Goal: Register for event/course

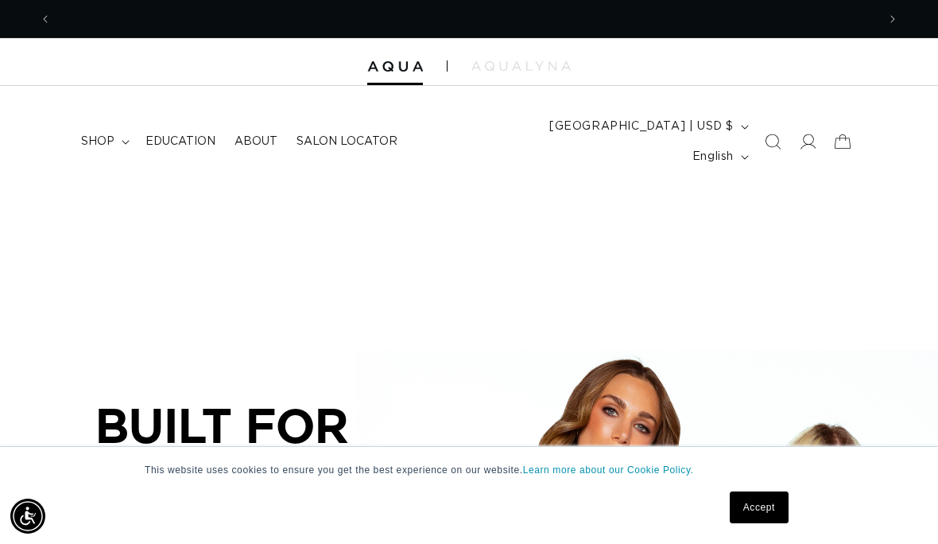
scroll to position [0, 825]
click at [741, 517] on link "Accept" at bounding box center [759, 507] width 59 height 32
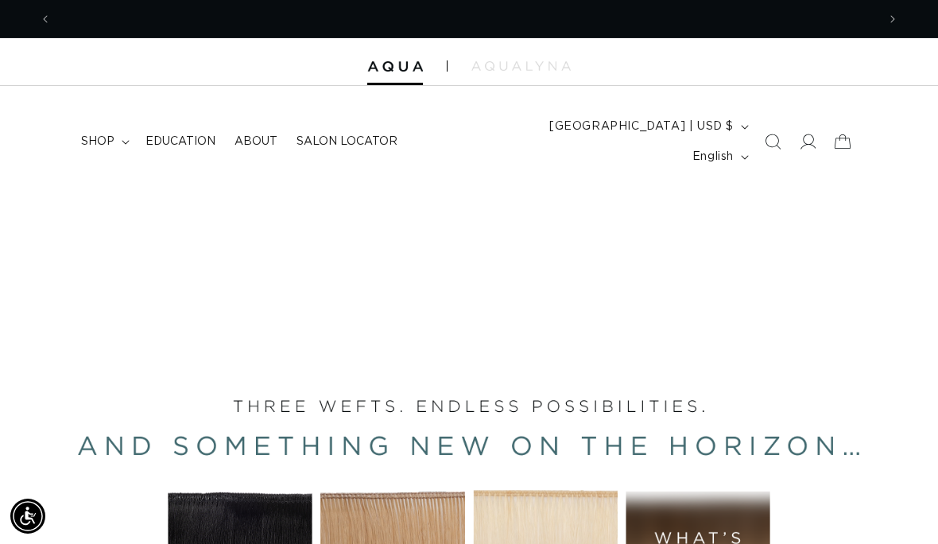
scroll to position [0, 1650]
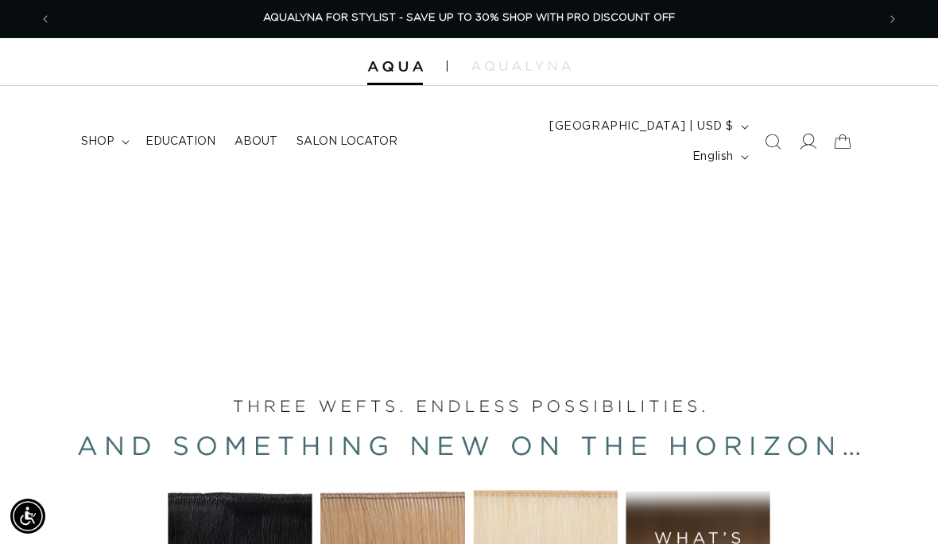
click at [808, 124] on span at bounding box center [807, 141] width 35 height 35
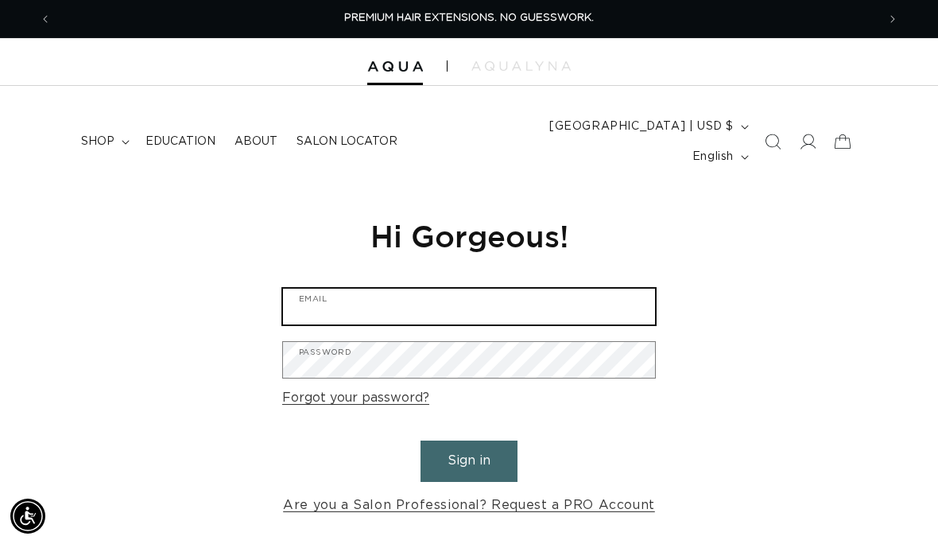
click at [503, 289] on input "Email" at bounding box center [469, 307] width 372 height 36
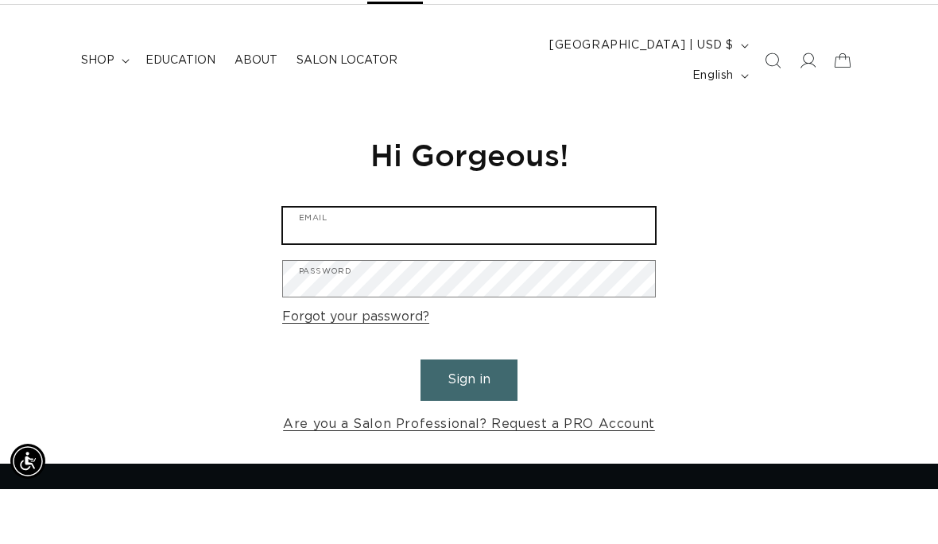
scroll to position [0, 1650]
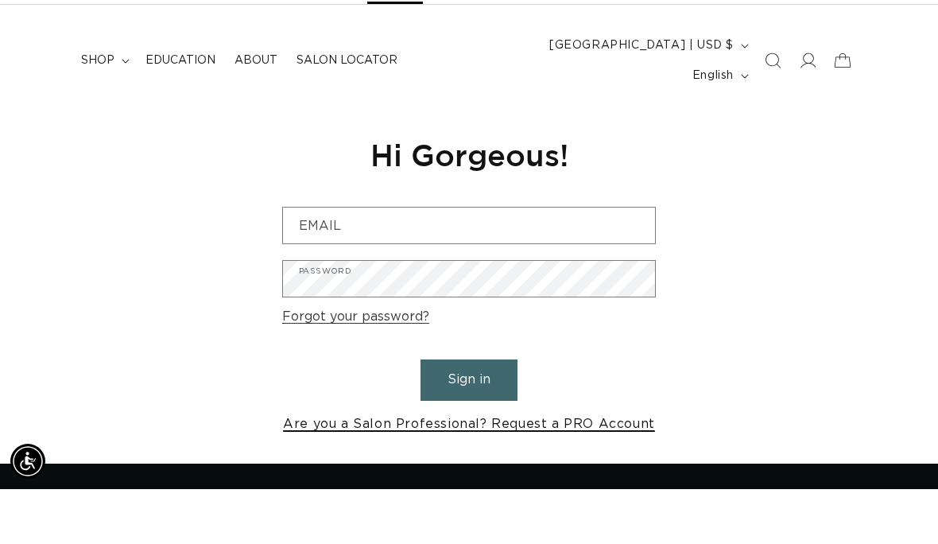
click at [342, 467] on link "Are you a Salon Professional? Request a PRO Account" at bounding box center [469, 478] width 372 height 23
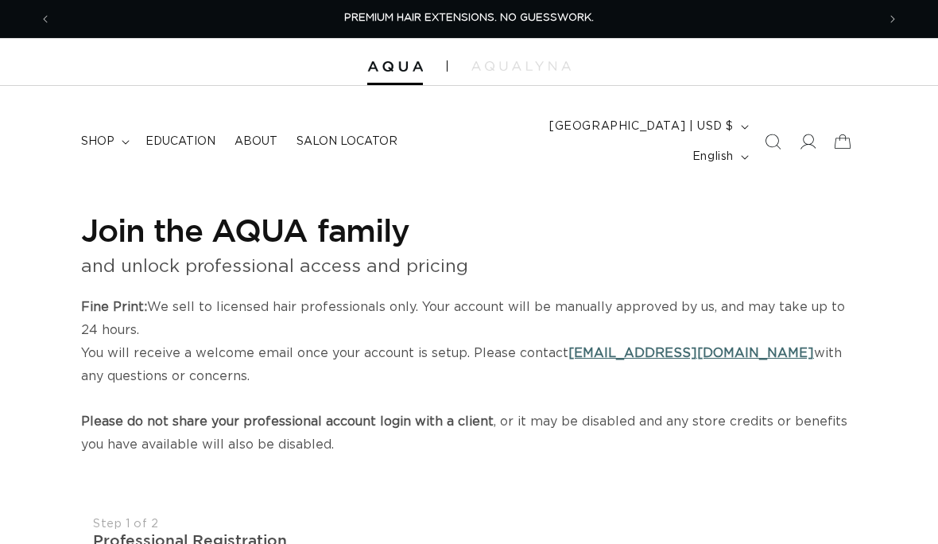
select select "US"
select select "[GEOGRAPHIC_DATA]"
click at [103, 134] on span "shop" at bounding box center [97, 141] width 33 height 14
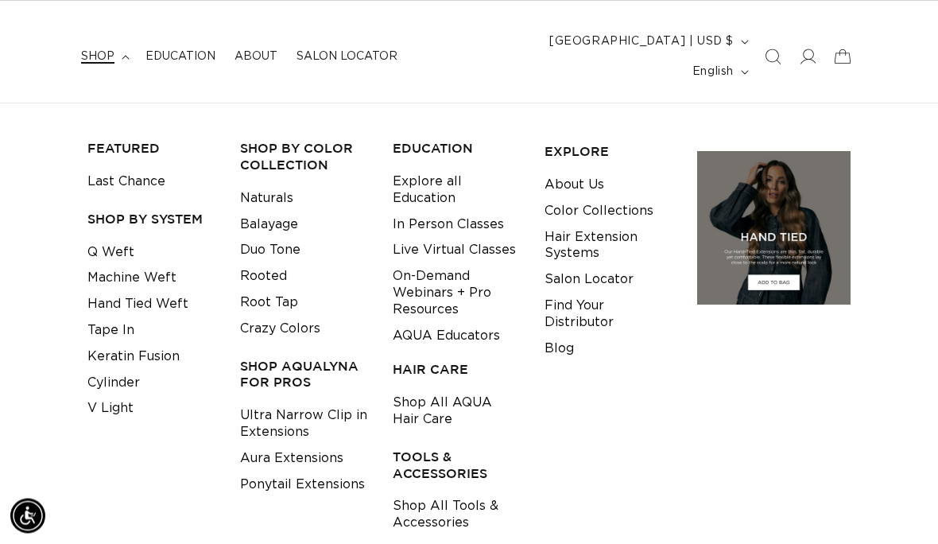
scroll to position [85, 0]
click at [405, 168] on link "Explore all Education" at bounding box center [457, 189] width 128 height 43
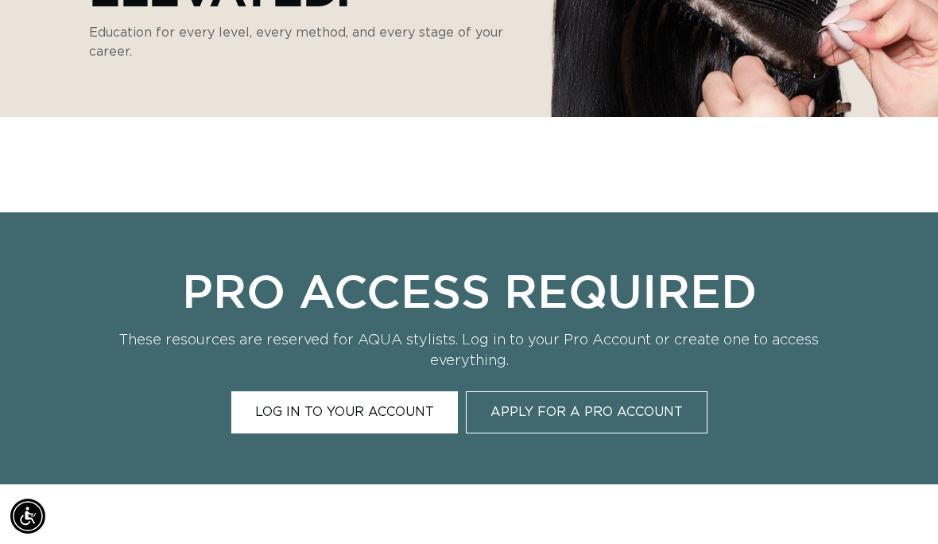
scroll to position [0, 1650]
click at [292, 393] on link "Log In to Your Account" at bounding box center [344, 412] width 227 height 42
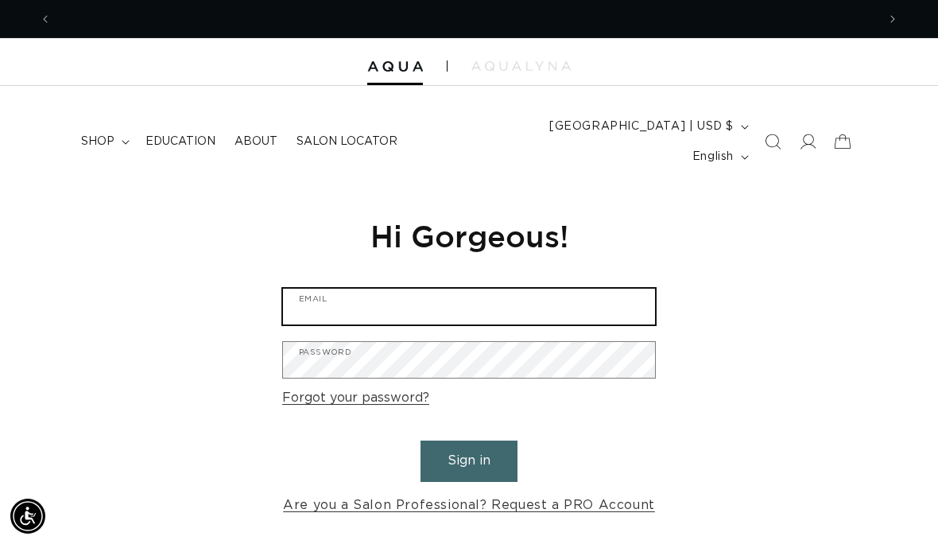
click at [326, 289] on input "Email" at bounding box center [469, 307] width 372 height 36
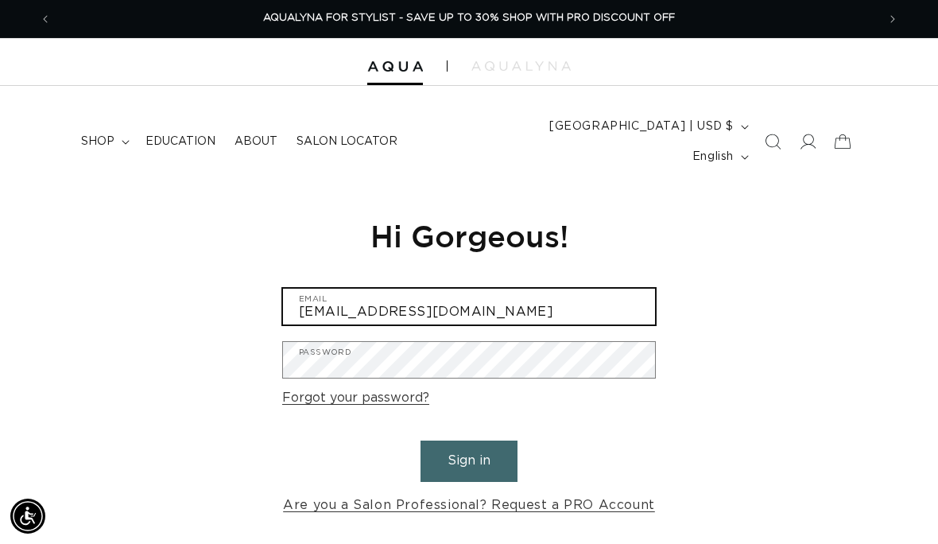
type input "[EMAIL_ADDRESS][DOMAIN_NAME]"
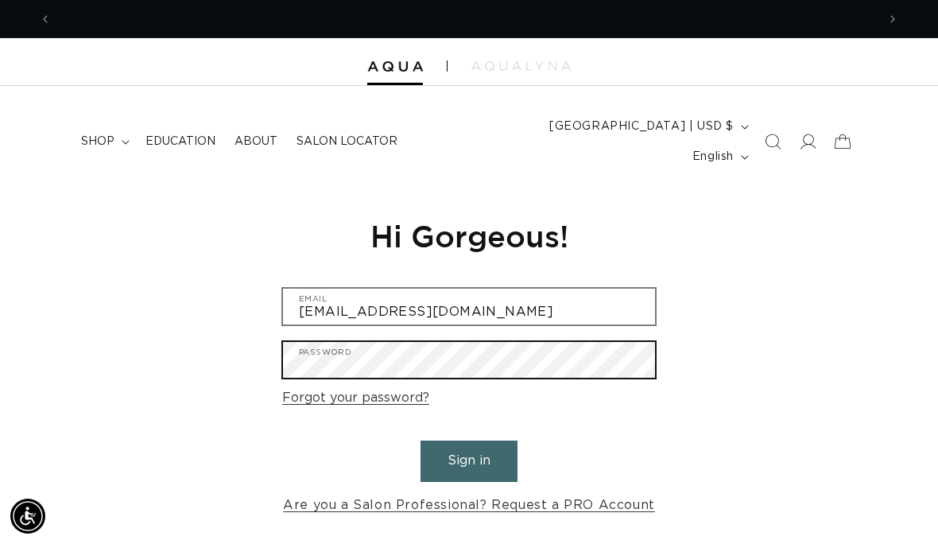
scroll to position [0, 0]
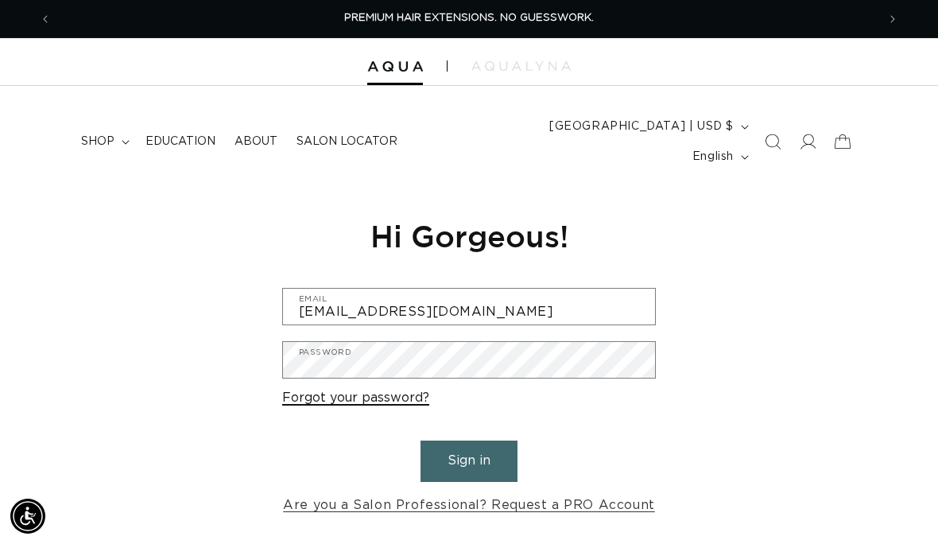
click at [331, 386] on link "Forgot your password?" at bounding box center [355, 397] width 147 height 23
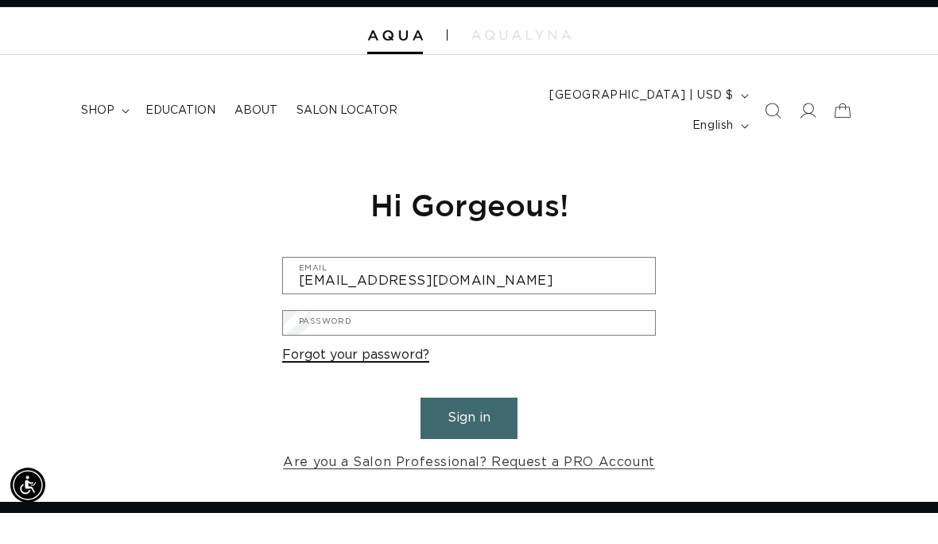
scroll to position [31, 0]
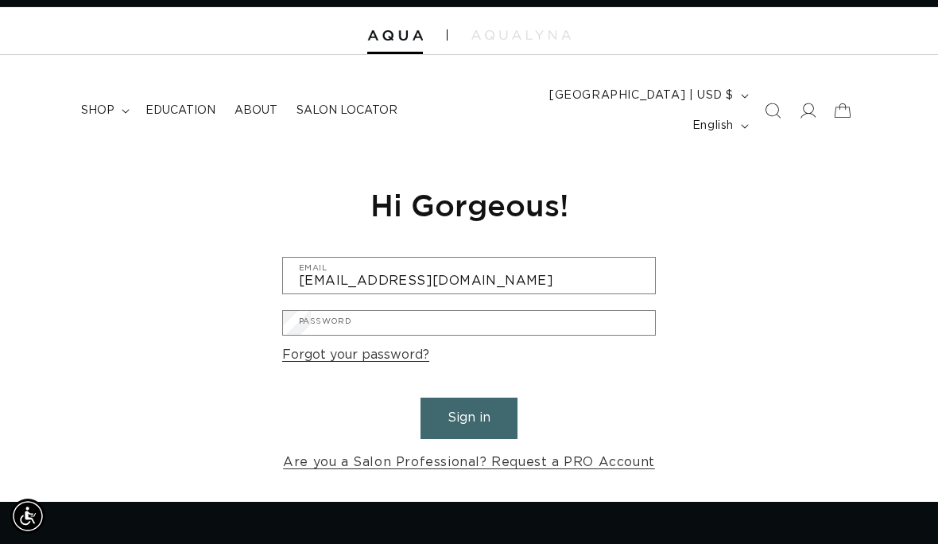
click at [0, 0] on input "Email" at bounding box center [0, 0] width 0 height 0
type input "[EMAIL_ADDRESS][DOMAIN_NAME]"
click at [0, 0] on button "Submit" at bounding box center [0, 0] width 0 height 0
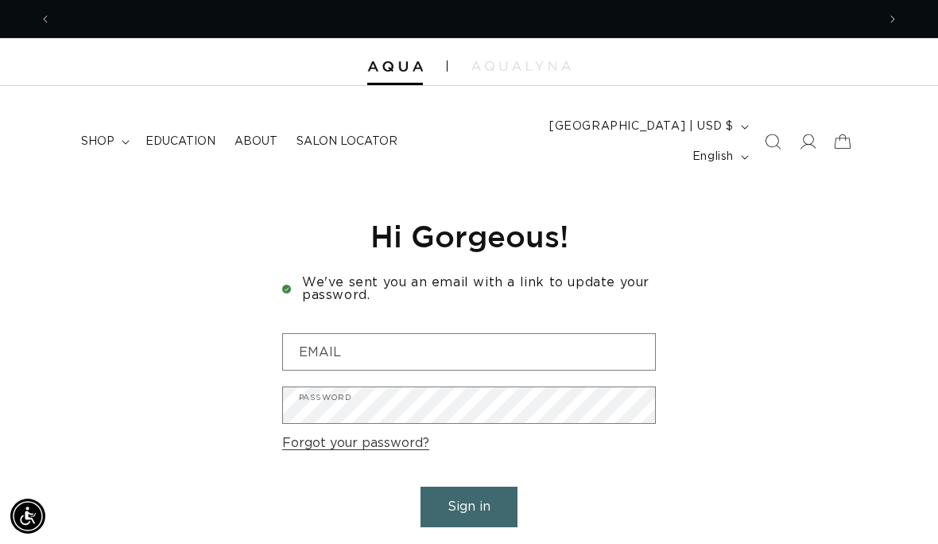
scroll to position [0, 1650]
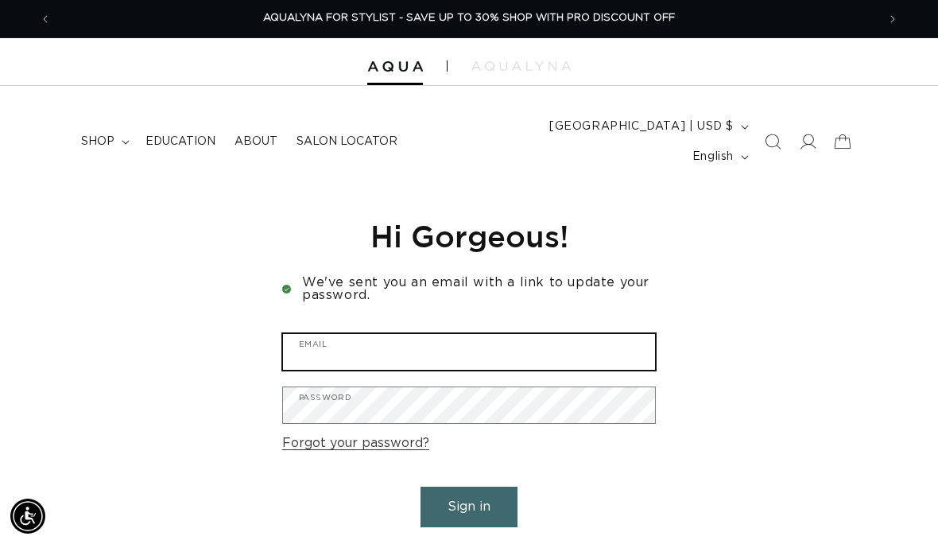
click at [441, 334] on input "Email" at bounding box center [469, 352] width 372 height 36
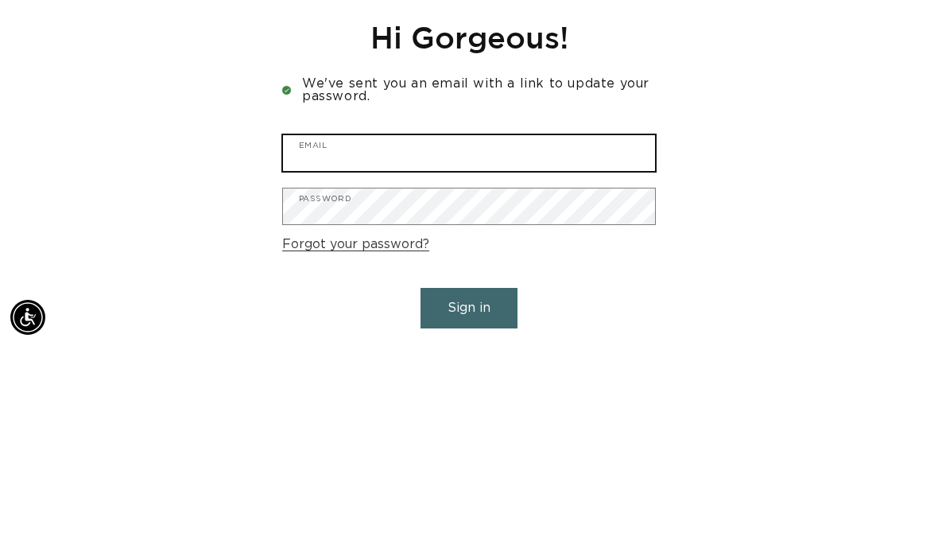
scroll to position [0, 0]
type input "dianacir112@gmail.com"
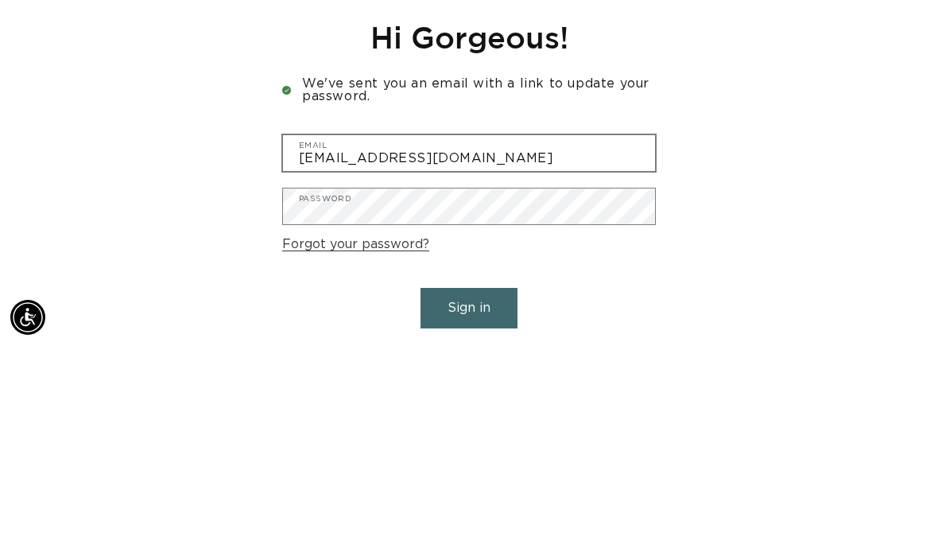
click at [469, 486] on button "Sign in" at bounding box center [468, 506] width 97 height 41
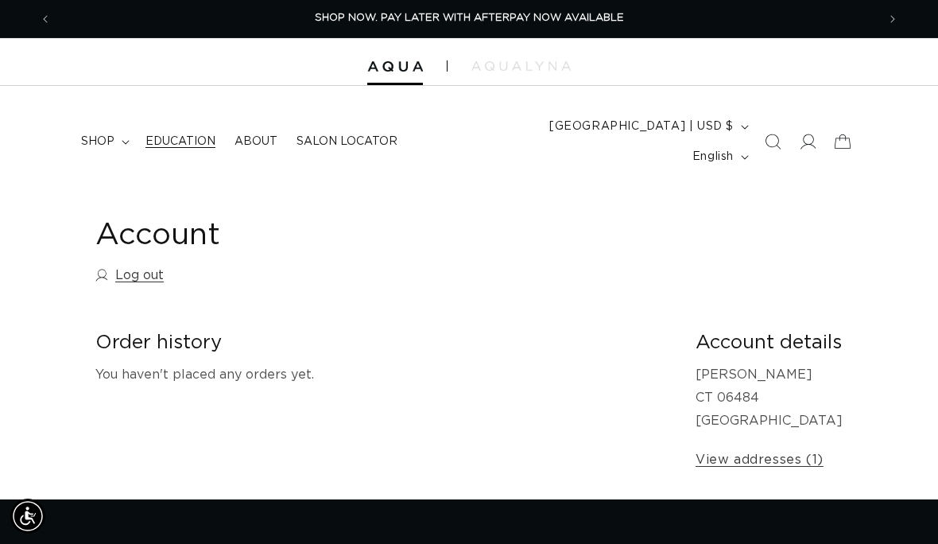
click at [176, 134] on span "Education" at bounding box center [180, 141] width 70 height 14
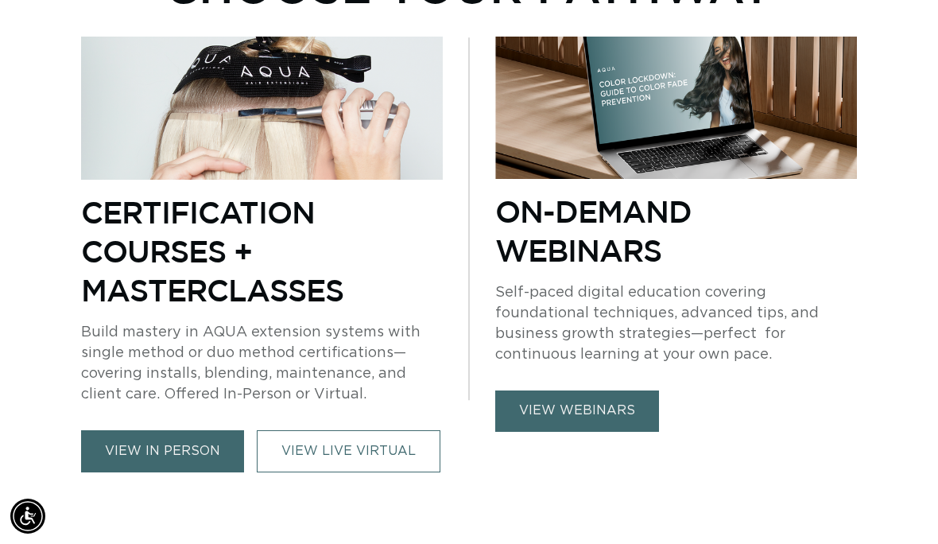
scroll to position [645, 0]
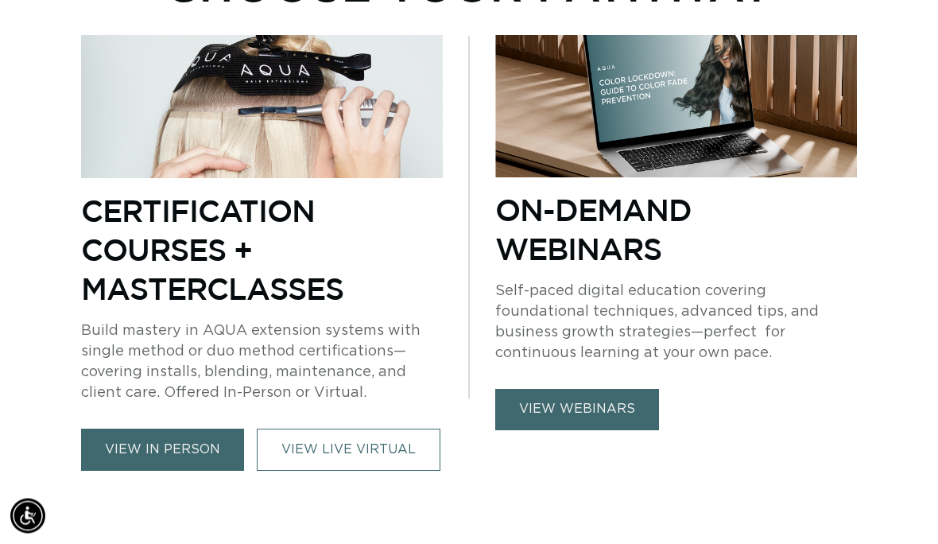
click at [117, 429] on link "view in person" at bounding box center [162, 450] width 163 height 42
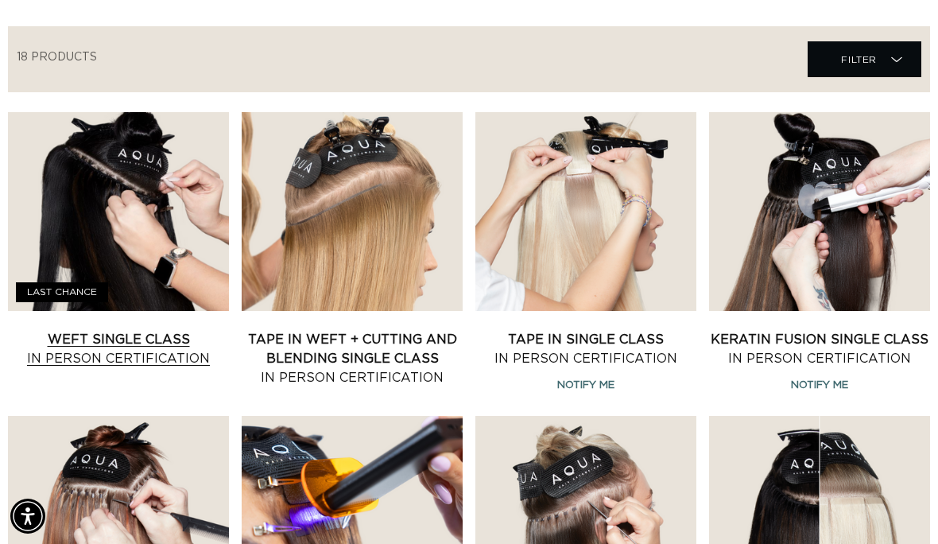
click at [138, 330] on link "Weft Single Class In Person Certification" at bounding box center [118, 349] width 221 height 38
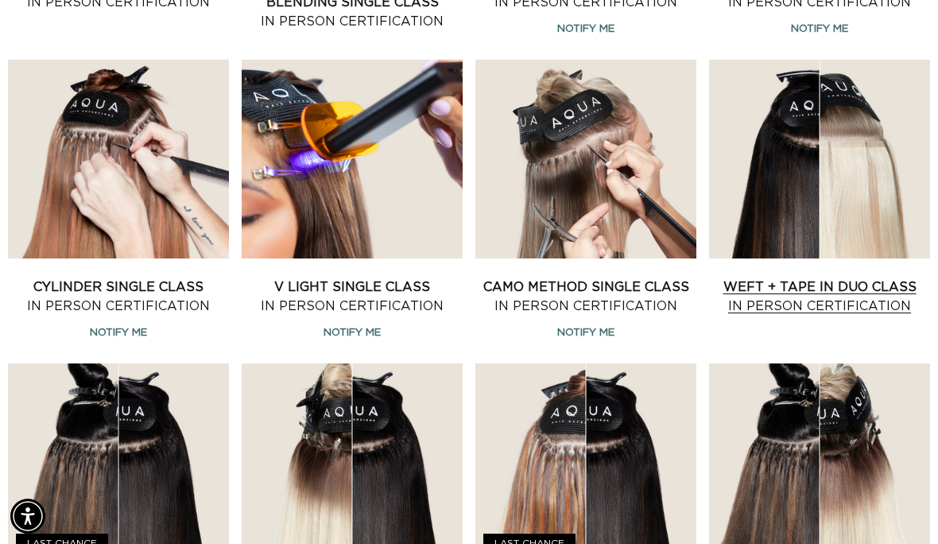
click at [851, 277] on link "Weft + Tape in Duo Class In Person Certification" at bounding box center [819, 296] width 221 height 38
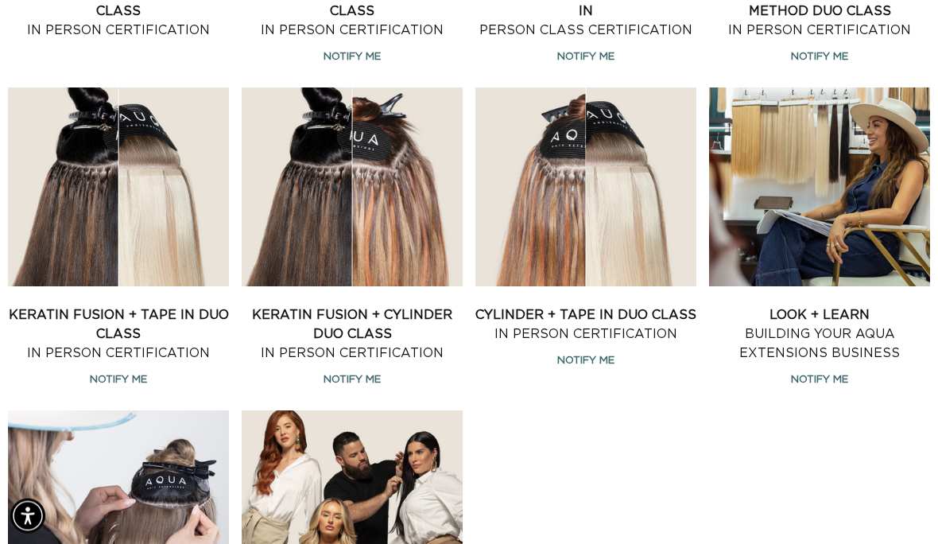
scroll to position [1521, 0]
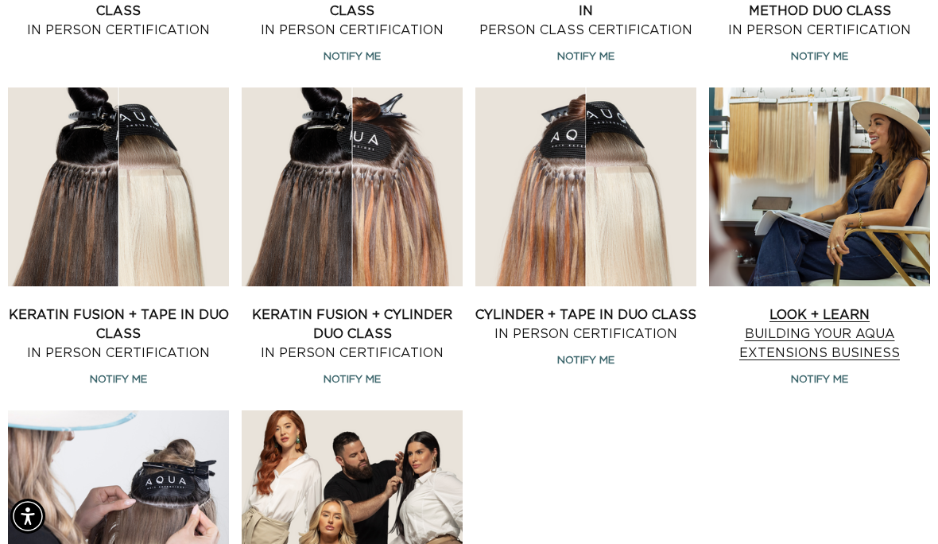
click at [828, 305] on link "Look + Learn Building Your AQUA Extensions Business" at bounding box center [819, 333] width 221 height 57
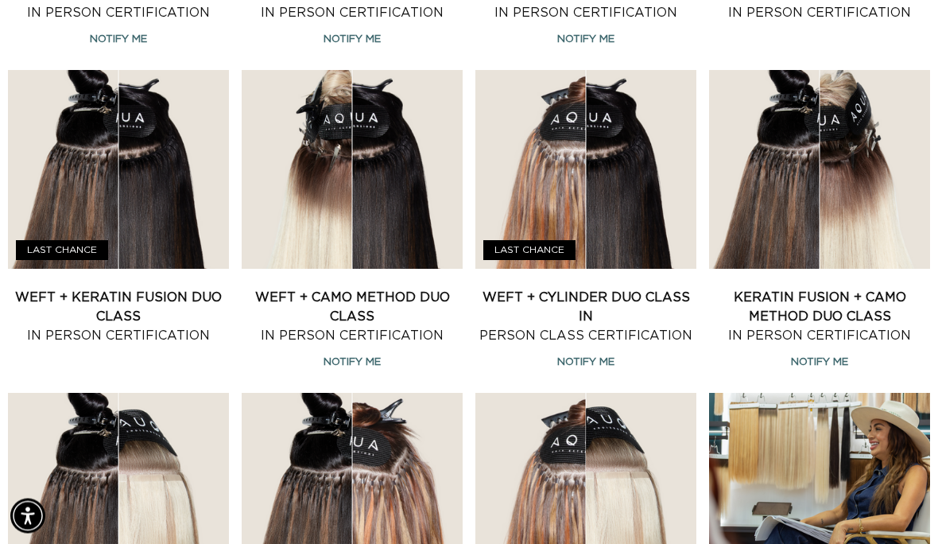
scroll to position [0, 0]
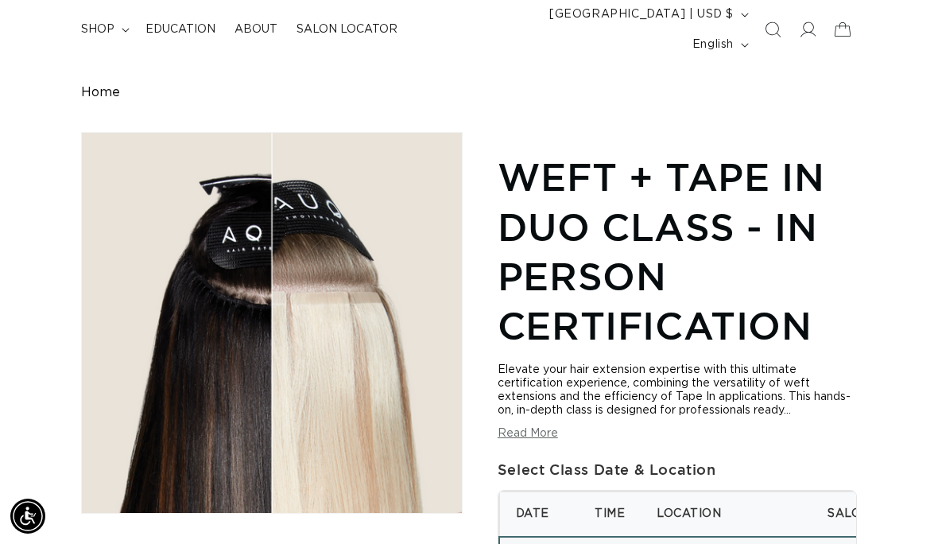
scroll to position [108, 0]
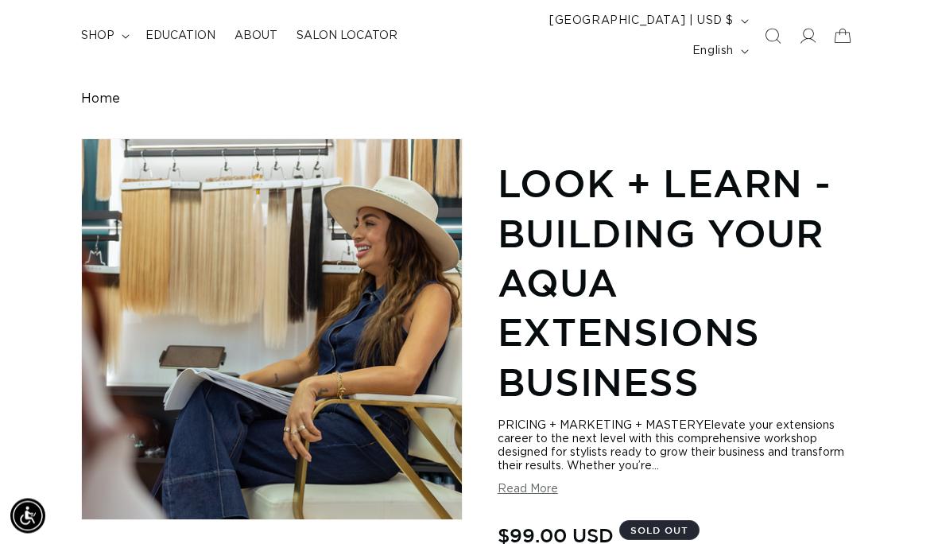
scroll to position [106, 0]
